Goal: Book appointment/travel/reservation

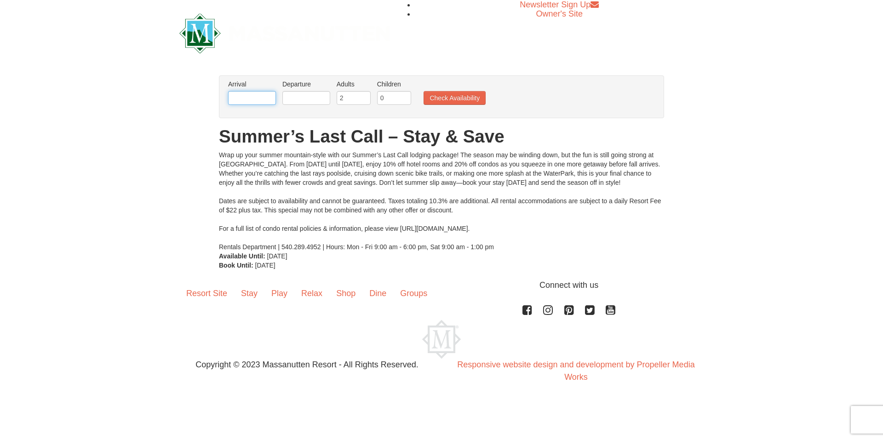
click at [263, 100] on input "text" at bounding box center [252, 98] width 48 height 14
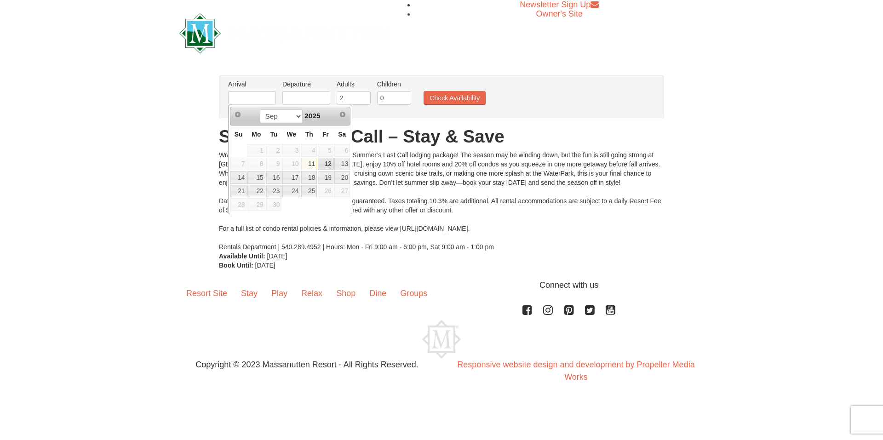
click at [326, 163] on link "12" at bounding box center [326, 164] width 16 height 13
type input "[DATE]"
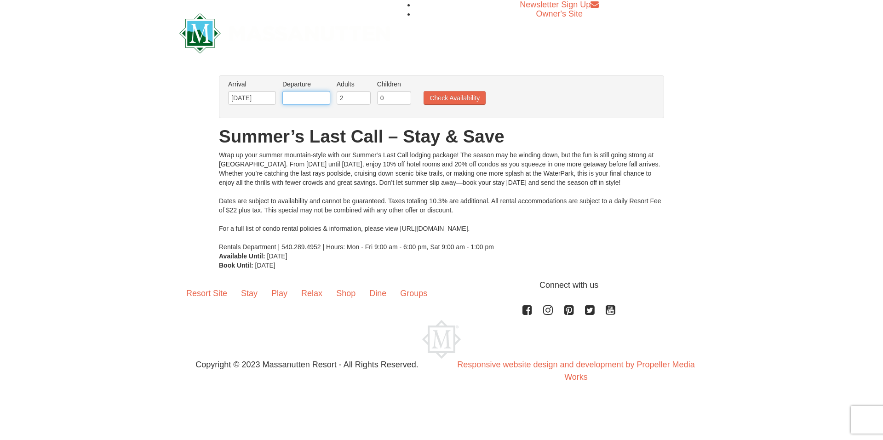
click at [310, 98] on input "text" at bounding box center [307, 98] width 48 height 14
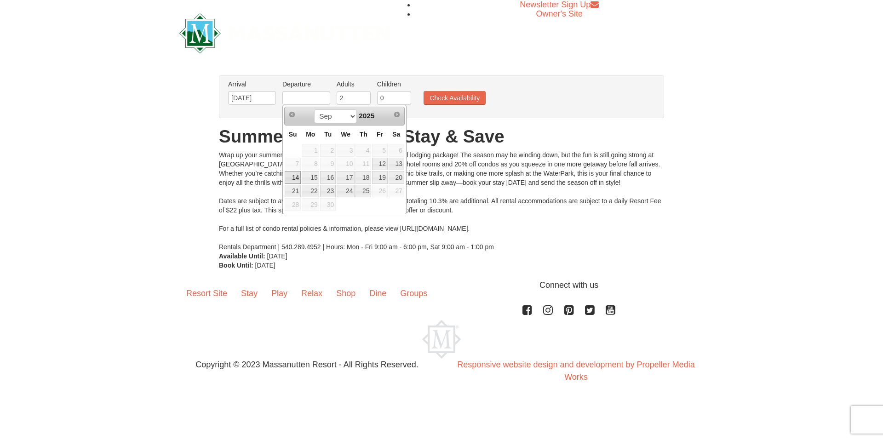
click at [296, 175] on link "14" at bounding box center [293, 177] width 16 height 13
type input "[DATE]"
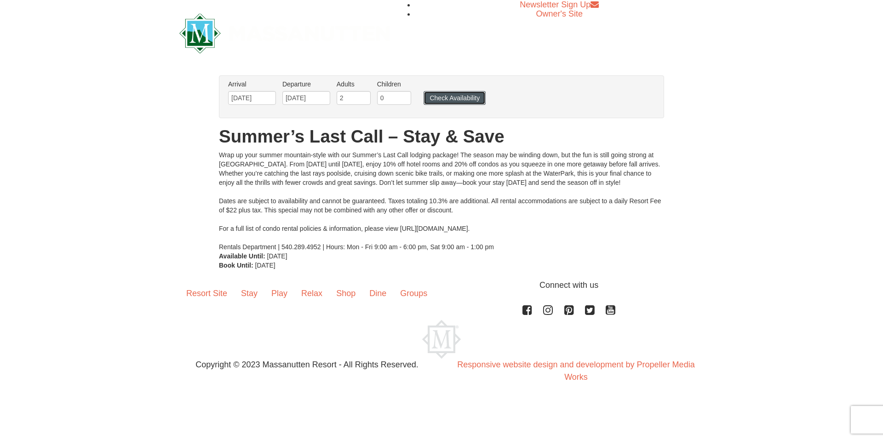
click at [457, 97] on button "Check Availability" at bounding box center [455, 98] width 62 height 14
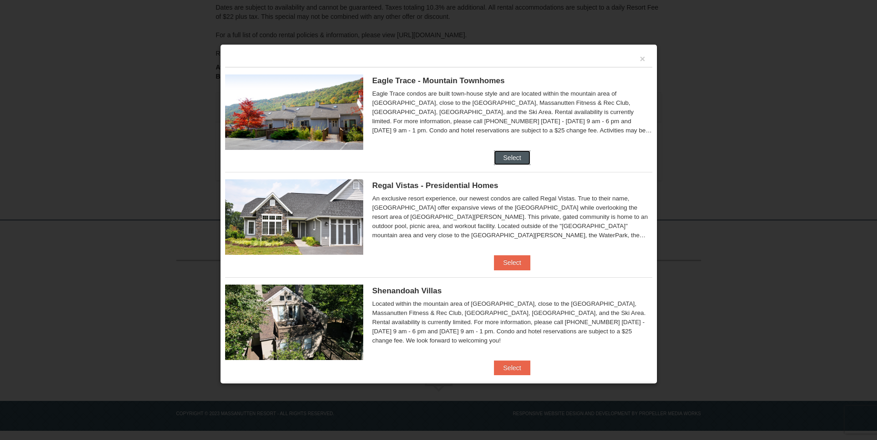
click at [516, 154] on button "Select" at bounding box center [512, 157] width 36 height 15
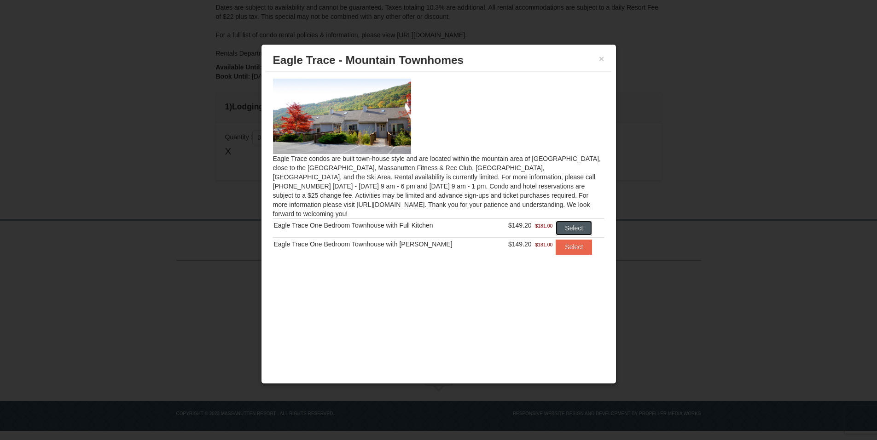
click at [564, 221] on button "Select" at bounding box center [573, 228] width 36 height 15
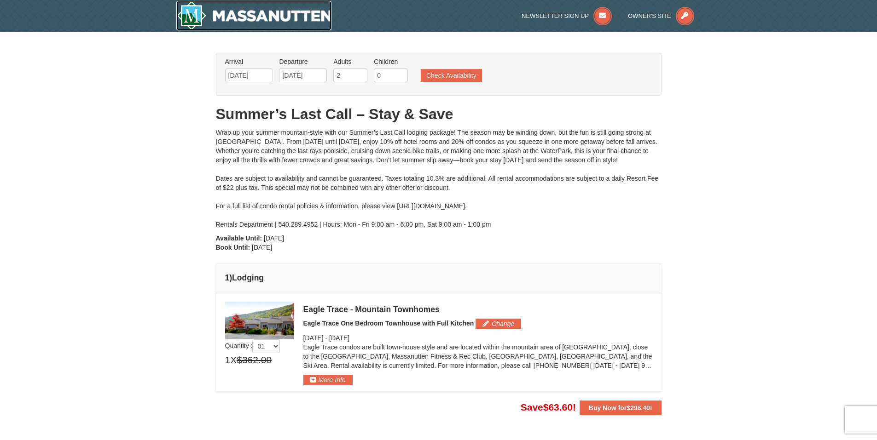
click at [278, 13] on img at bounding box center [254, 15] width 156 height 29
